Goal: Information Seeking & Learning: Learn about a topic

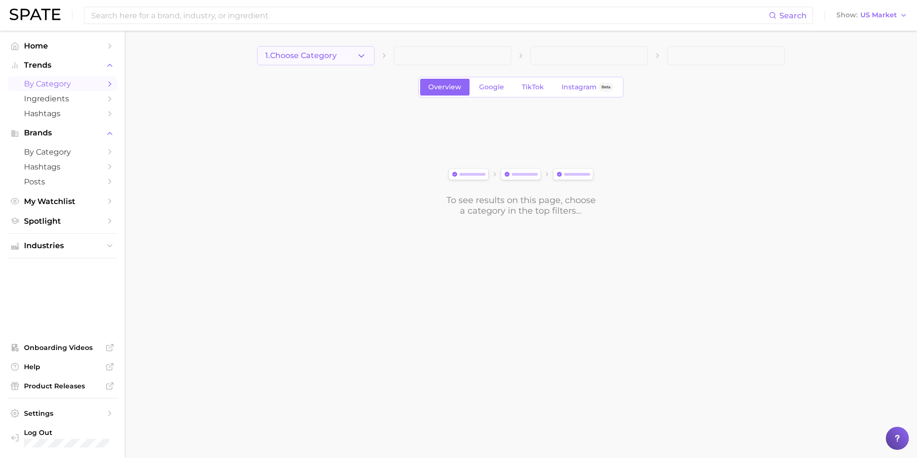
click at [355, 57] on button "1. Choose Category" at bounding box center [316, 55] width 118 height 19
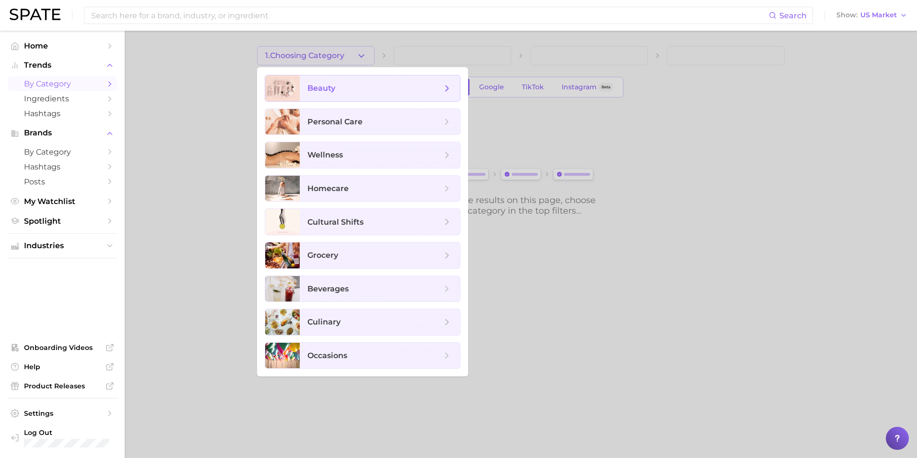
click at [360, 90] on span "beauty" at bounding box center [375, 88] width 134 height 11
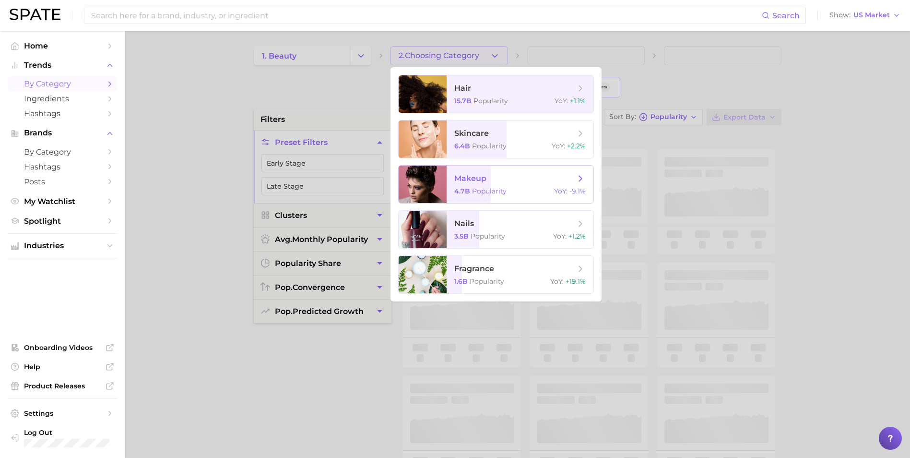
click at [506, 182] on span "makeup" at bounding box center [514, 178] width 121 height 11
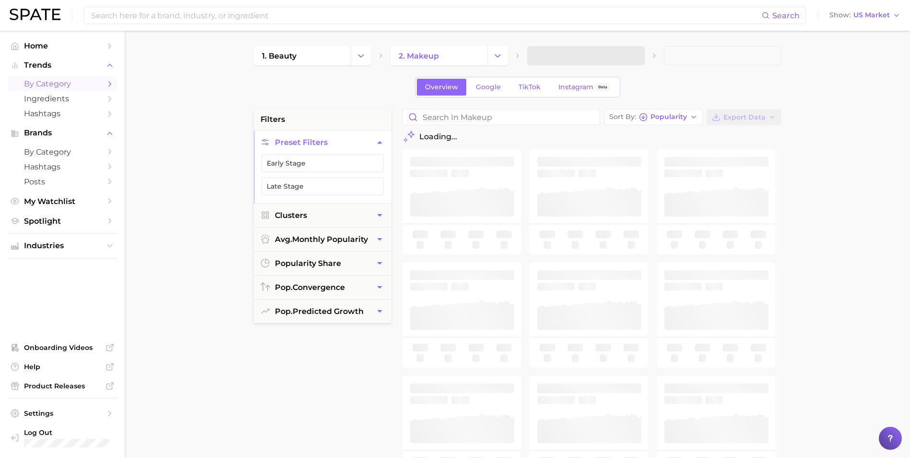
click at [619, 60] on span at bounding box center [586, 55] width 118 height 19
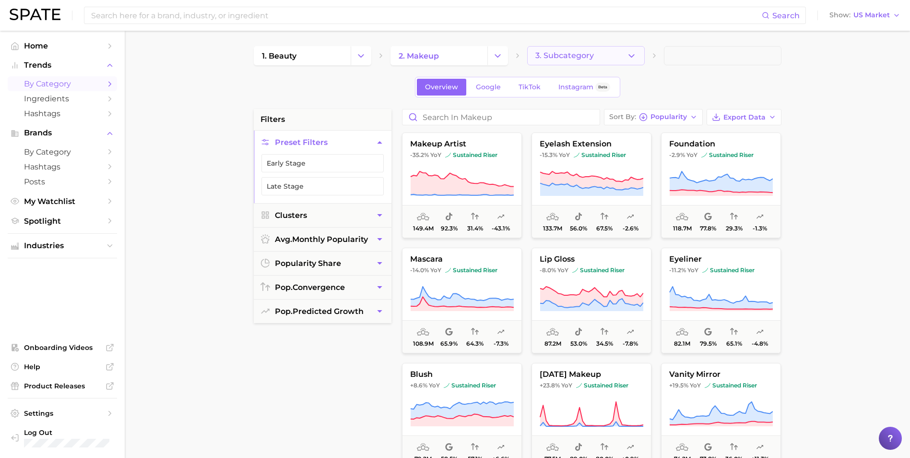
click at [618, 55] on button "3. Subcategory" at bounding box center [586, 55] width 118 height 19
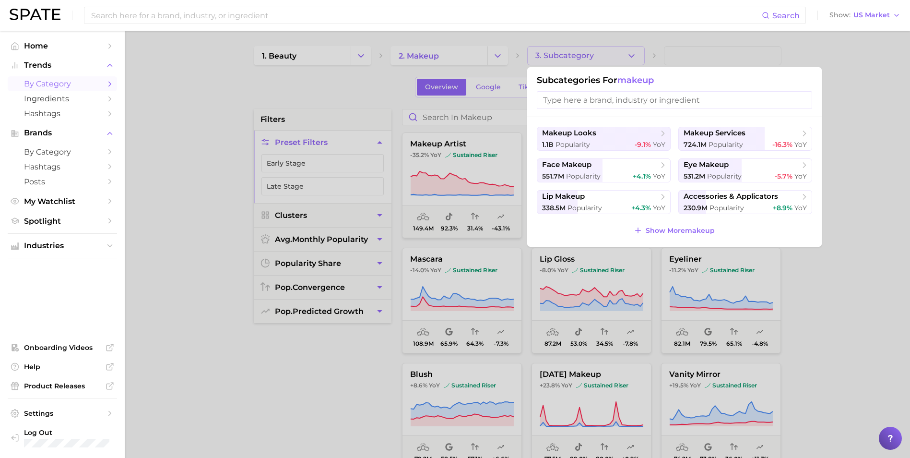
click at [618, 55] on div at bounding box center [455, 229] width 910 height 458
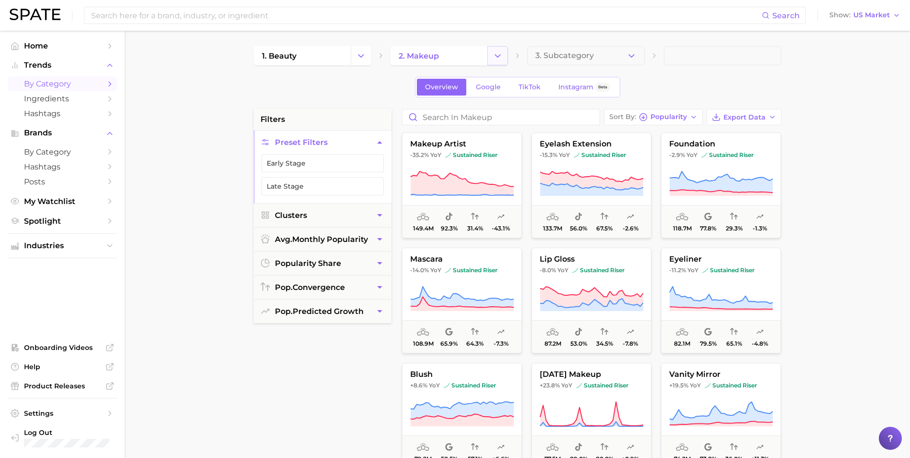
click at [503, 59] on button "Change Category" at bounding box center [498, 55] width 21 height 19
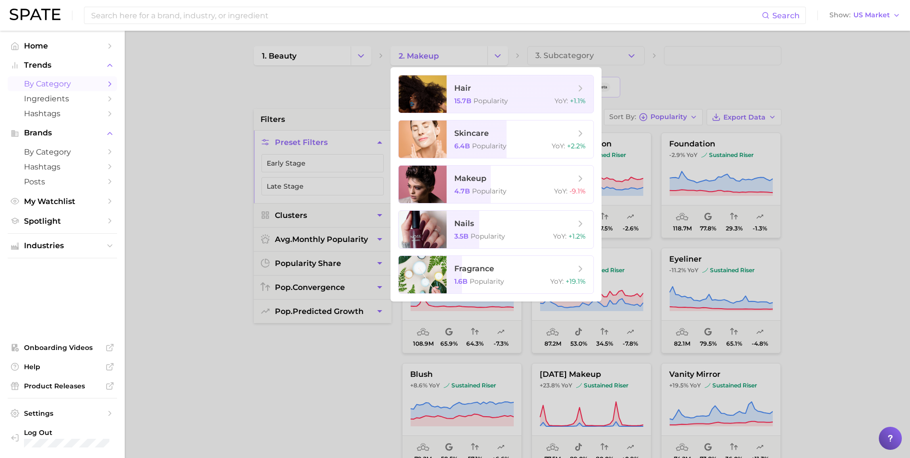
click at [859, 191] on div at bounding box center [455, 229] width 910 height 458
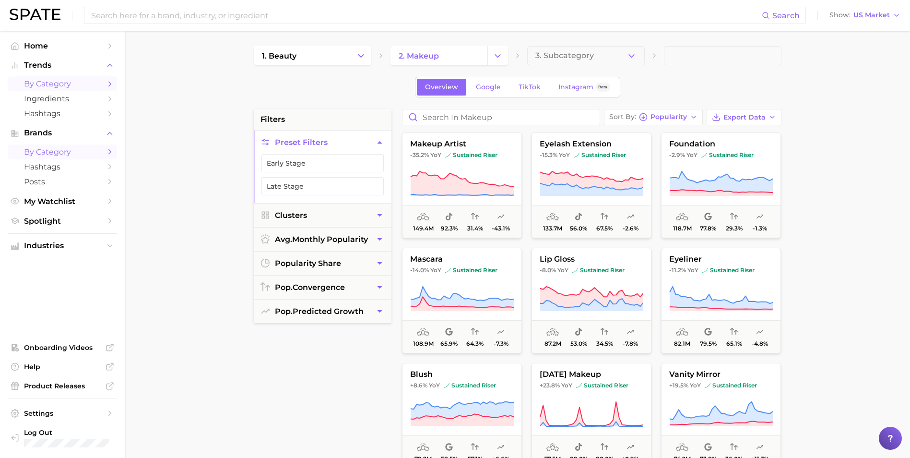
click at [60, 152] on span "by Category" at bounding box center [62, 151] width 77 height 9
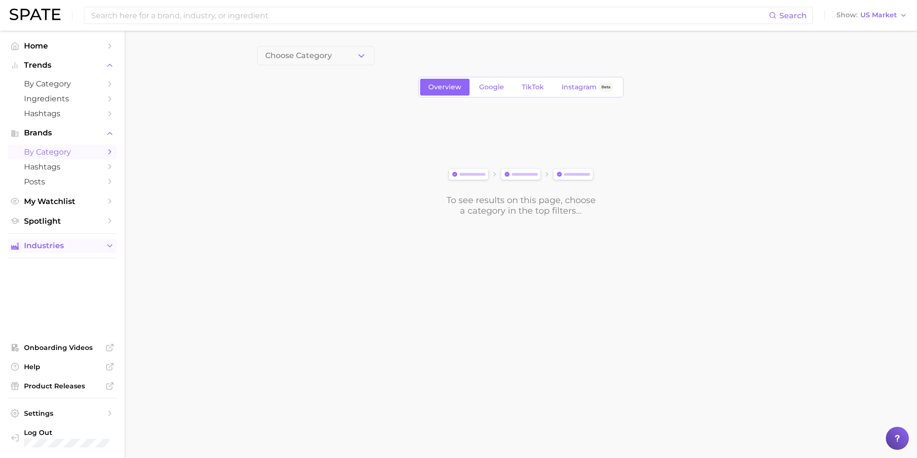
click at [44, 242] on span "Industries" at bounding box center [62, 245] width 77 height 9
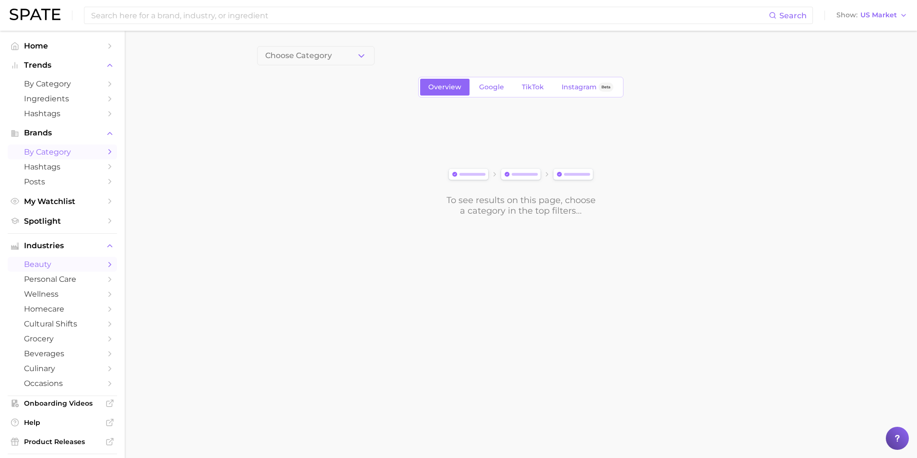
click at [49, 263] on span "beauty" at bounding box center [62, 264] width 77 height 9
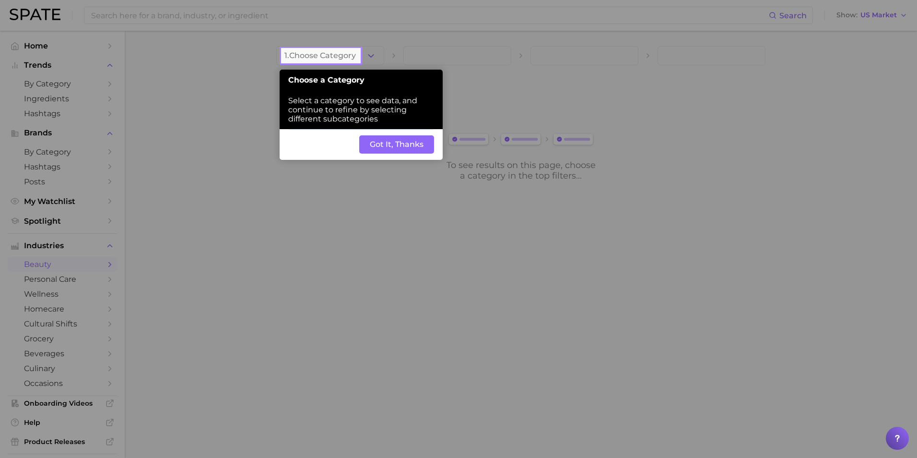
click at [381, 143] on button "Got It, Thanks" at bounding box center [396, 144] width 75 height 18
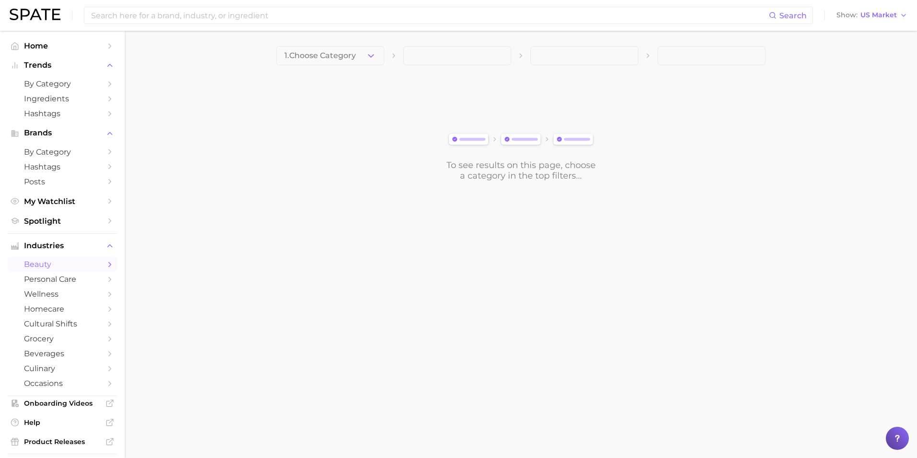
click at [339, 51] on span "1. Choose Category" at bounding box center [320, 55] width 71 height 9
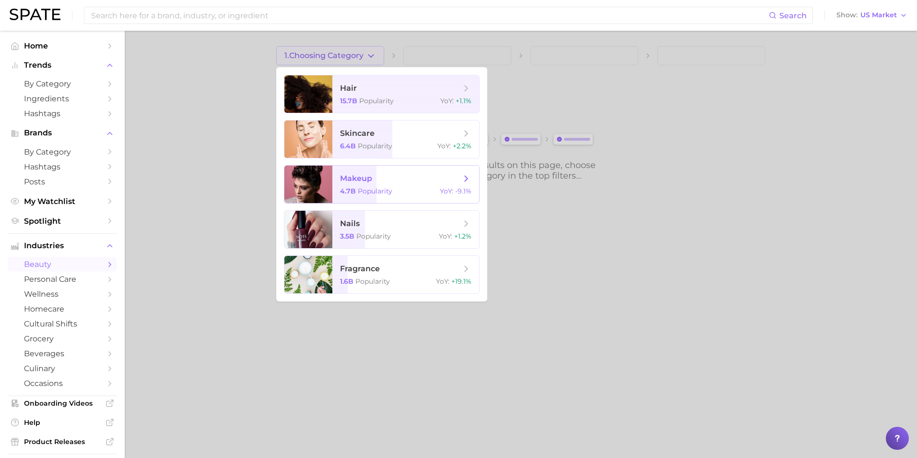
click at [389, 172] on span "makeup 4.7b Popularity YoY : -9.1%" at bounding box center [406, 184] width 147 height 37
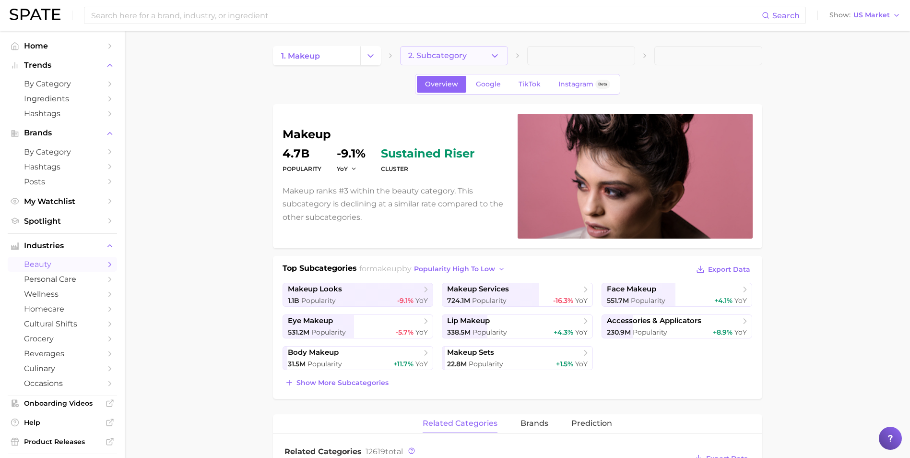
click at [476, 50] on button "2. Subcategory" at bounding box center [454, 55] width 108 height 19
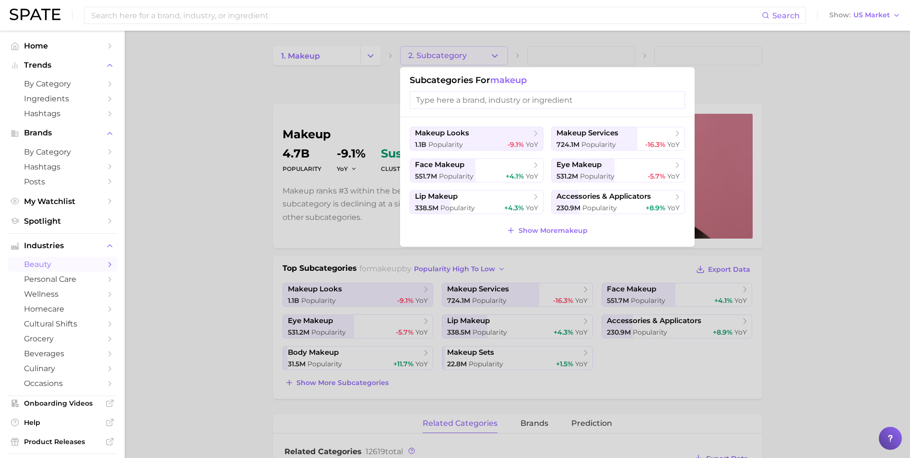
click at [476, 50] on div at bounding box center [455, 229] width 910 height 458
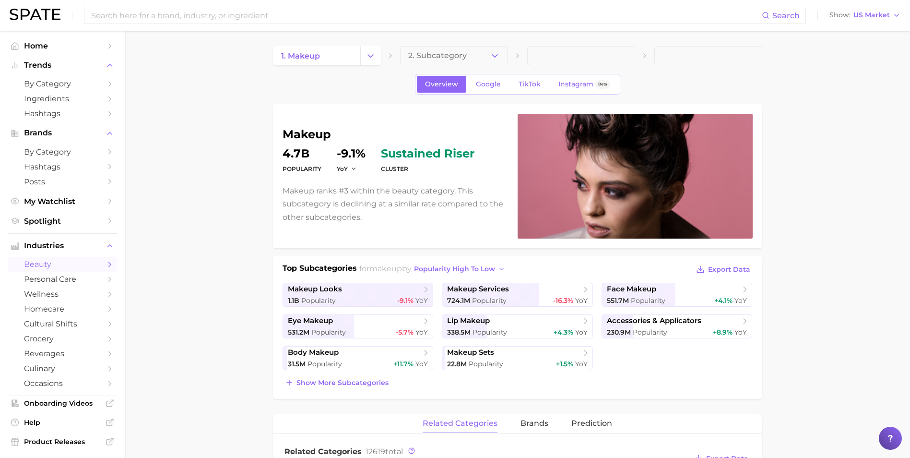
click at [349, 168] on button "YoY" at bounding box center [347, 169] width 21 height 8
click at [355, 199] on span "QoQ" at bounding box center [350, 200] width 16 height 8
click at [352, 168] on button "QoQ" at bounding box center [348, 169] width 23 height 8
click at [355, 184] on button "YoY" at bounding box center [390, 182] width 106 height 17
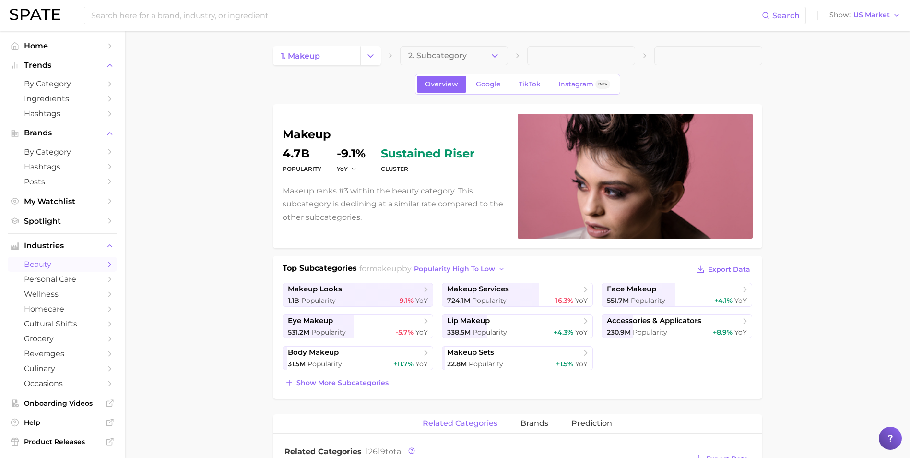
click at [353, 166] on icon "button" at bounding box center [354, 169] width 7 height 7
click at [469, 58] on button "2. Subcategory" at bounding box center [454, 55] width 108 height 19
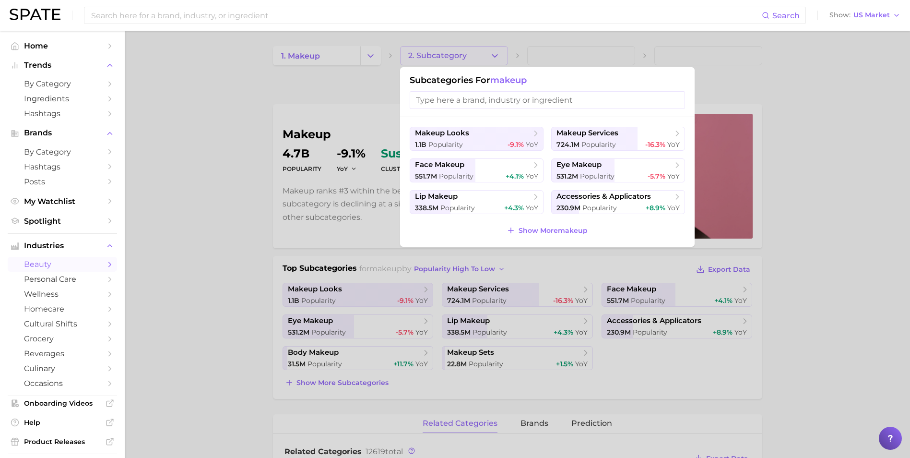
click at [270, 99] on div at bounding box center [455, 229] width 910 height 458
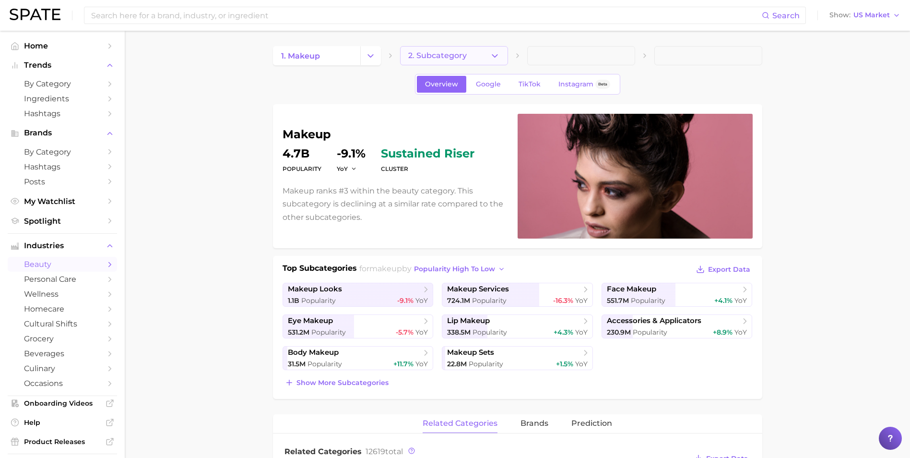
click at [409, 54] on span "2. Subcategory" at bounding box center [437, 55] width 59 height 9
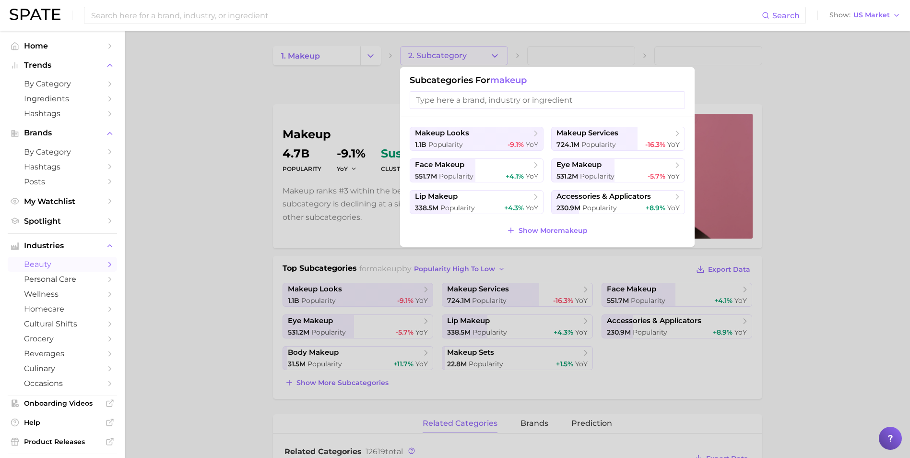
click at [248, 96] on div at bounding box center [455, 229] width 910 height 458
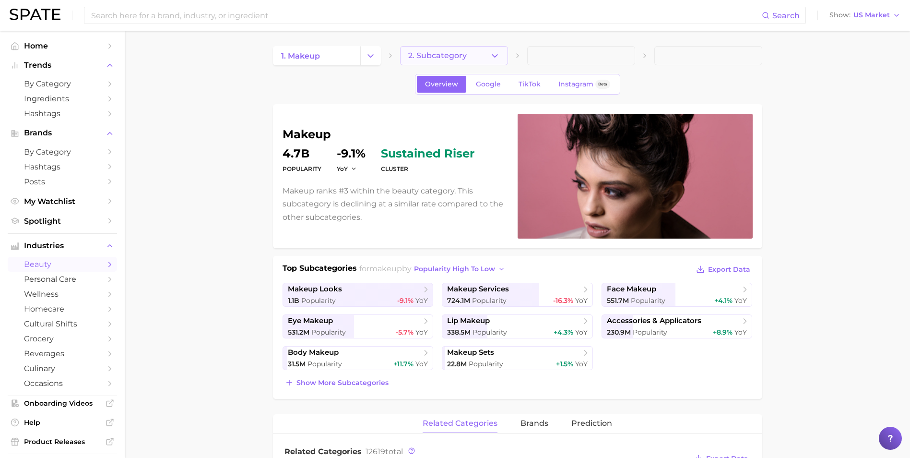
click at [486, 56] on button "2. Subcategory" at bounding box center [454, 55] width 108 height 19
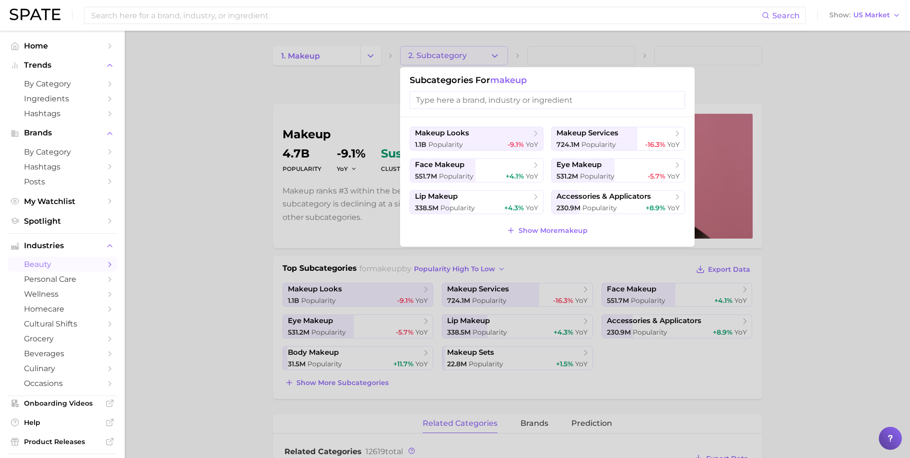
click at [252, 76] on div at bounding box center [455, 229] width 910 height 458
